Goal: Find specific page/section: Find specific page/section

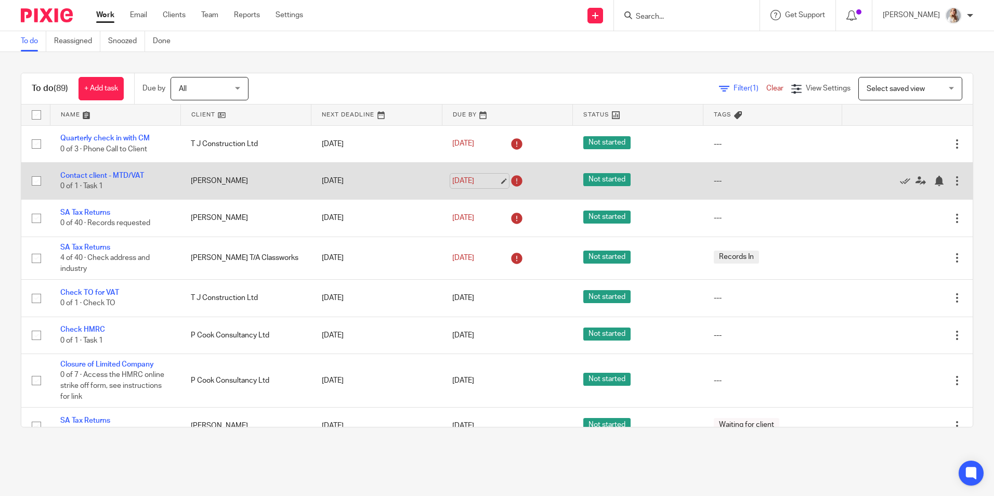
click at [461, 179] on link "[DATE]" at bounding box center [475, 181] width 47 height 11
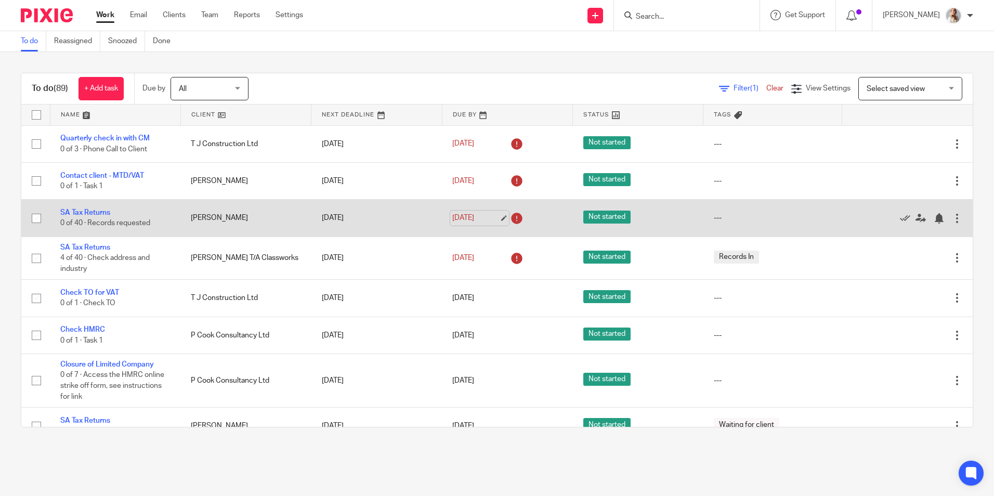
click at [474, 217] on link "[DATE]" at bounding box center [475, 218] width 47 height 11
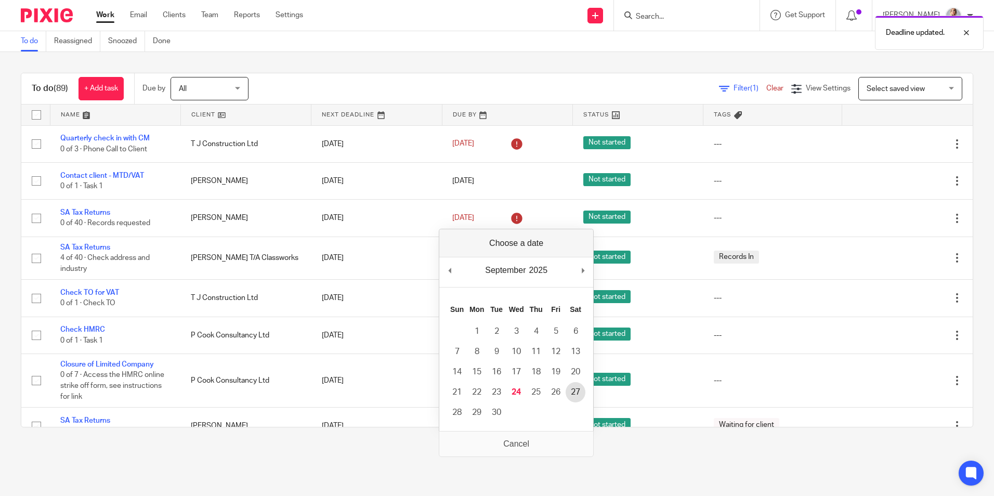
click at [568, 383] on td "27" at bounding box center [576, 392] width 20 height 20
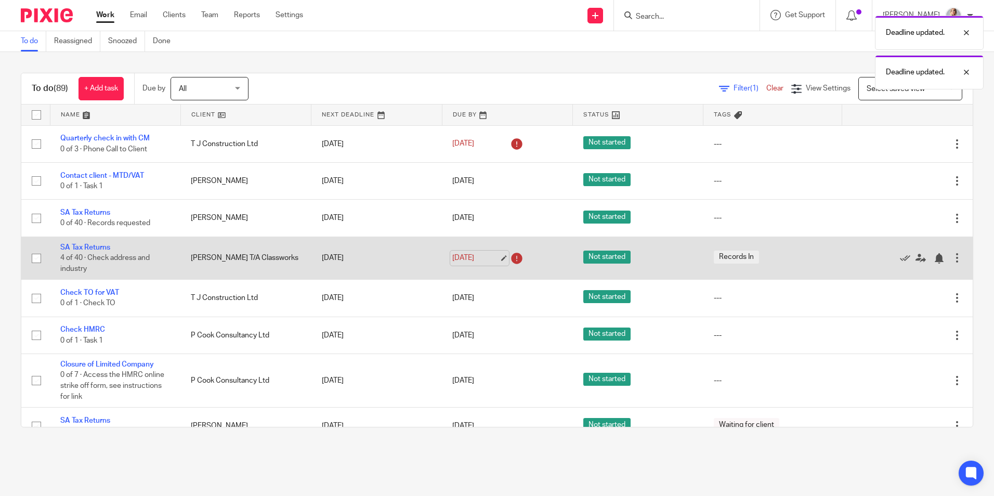
click at [464, 257] on link "[DATE]" at bounding box center [475, 258] width 47 height 11
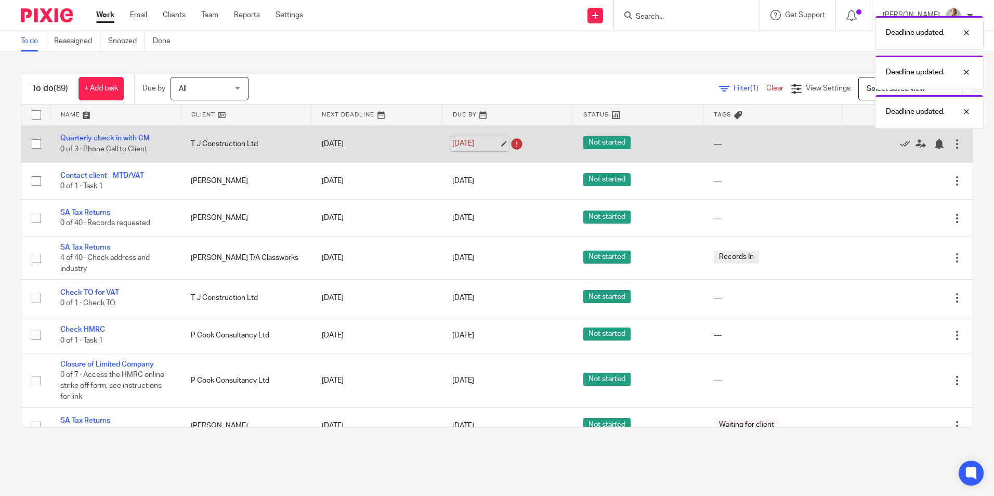
click at [464, 144] on link "[DATE]" at bounding box center [475, 143] width 47 height 11
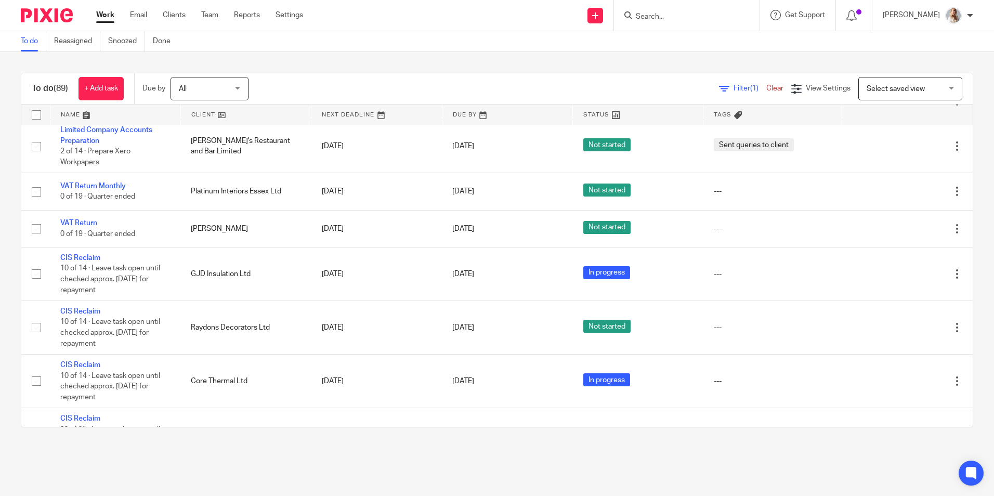
scroll to position [728, 0]
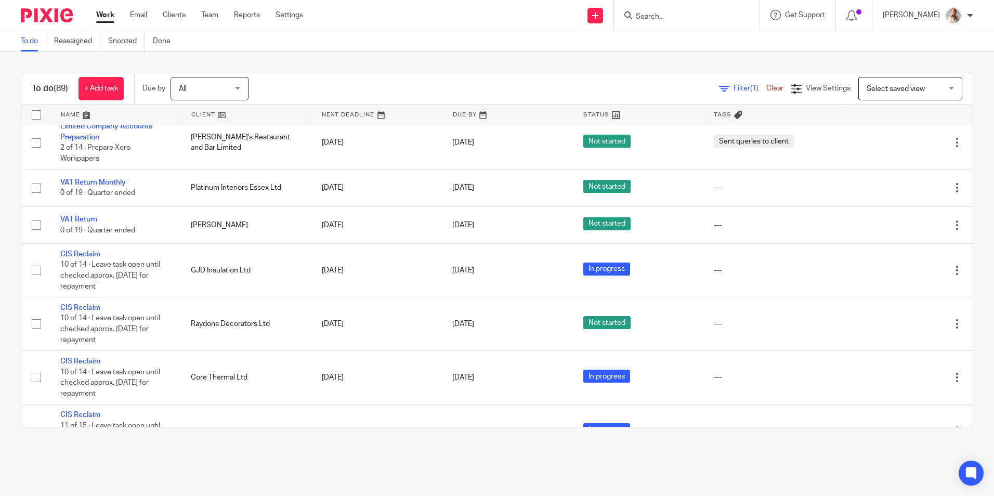
click at [662, 18] on input "Search" at bounding box center [682, 16] width 94 height 9
type input "hmas"
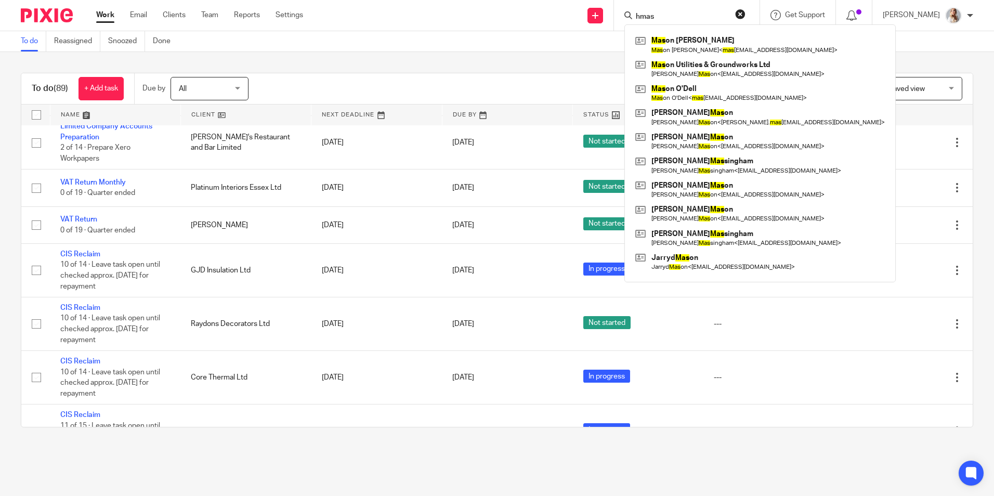
drag, startPoint x: 633, startPoint y: 20, endPoint x: 623, endPoint y: 20, distance: 9.9
click at [624, 20] on div "Send new email Create task Add client Request signature hmas Mas on [PERSON_NAM…" at bounding box center [657, 15] width 676 height 31
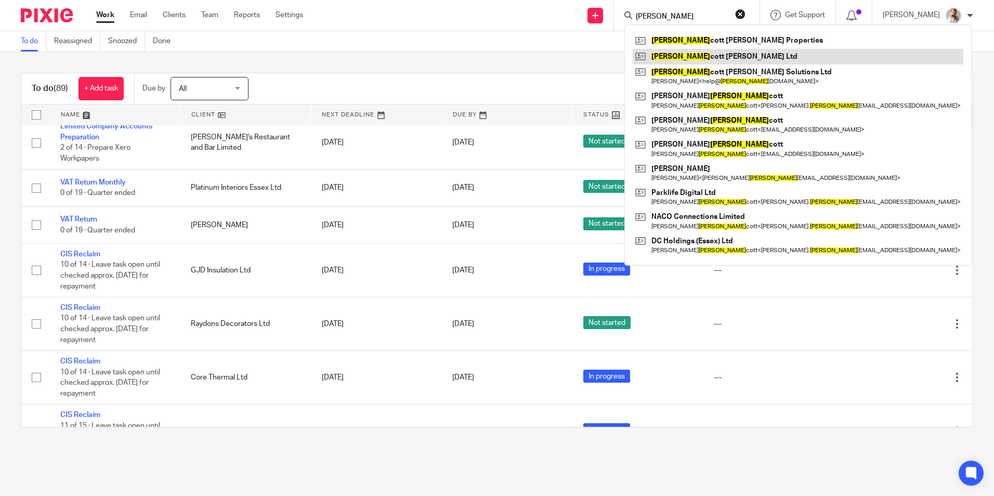
type input "[PERSON_NAME]"
click at [690, 56] on link at bounding box center [798, 57] width 331 height 16
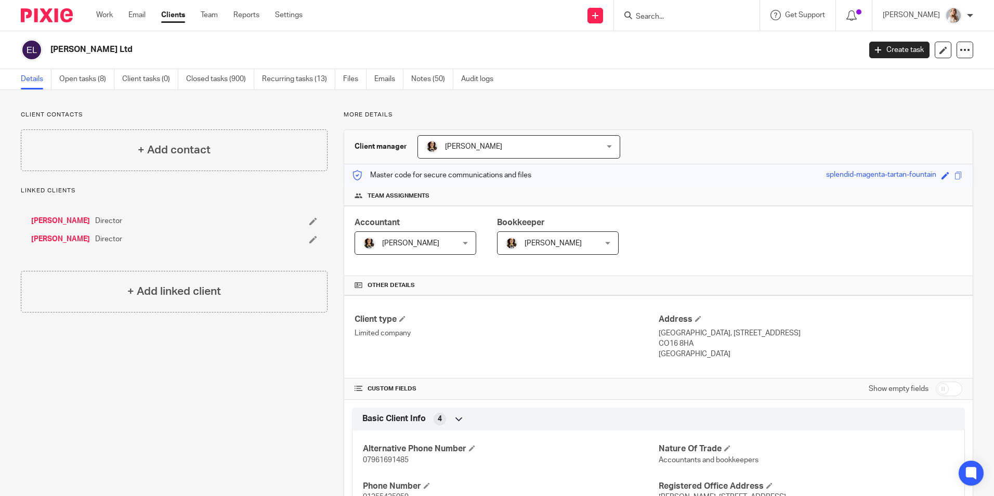
click at [680, 21] on input "Search" at bounding box center [682, 16] width 94 height 9
type input "badg"
